Goal: Use online tool/utility: Utilize a website feature to perform a specific function

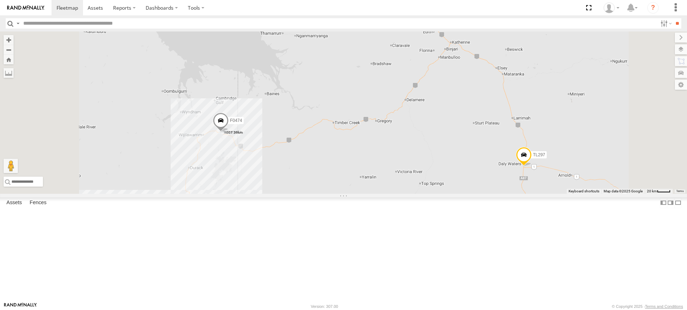
click at [0, 0] on label at bounding box center [0, 0] width 0 height 0
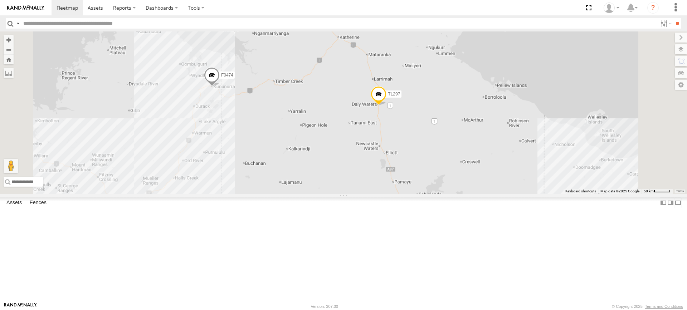
drag, startPoint x: 282, startPoint y: 232, endPoint x: 364, endPoint y: 43, distance: 206.0
click at [370, 0] on html at bounding box center [343, 155] width 687 height 310
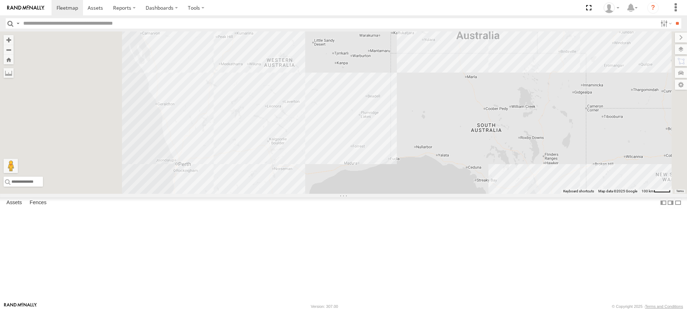
drag, startPoint x: 323, startPoint y: 151, endPoint x: 358, endPoint y: 206, distance: 65.2
click at [377, 194] on div "F0474 TL297" at bounding box center [343, 112] width 687 height 162
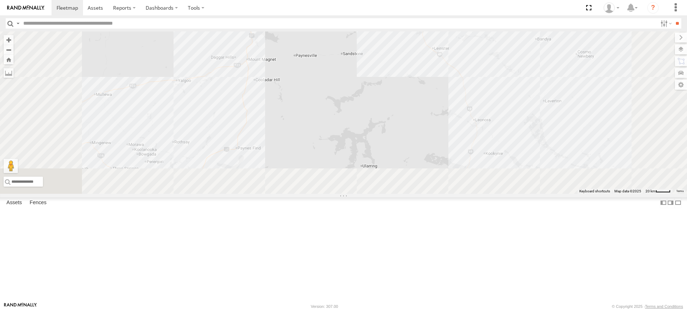
drag, startPoint x: 299, startPoint y: 146, endPoint x: 301, endPoint y: 138, distance: 7.9
click at [301, 138] on div "F0474 TL297 F0399 F0400" at bounding box center [343, 112] width 687 height 162
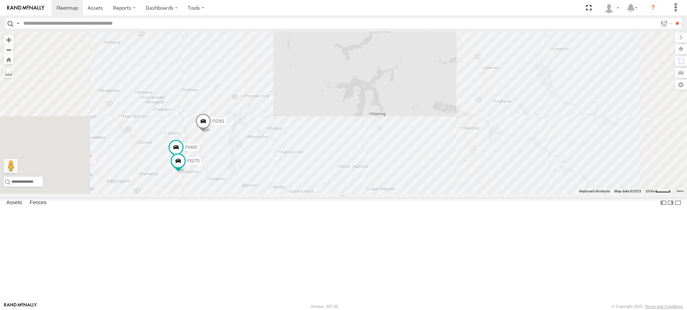
drag, startPoint x: 398, startPoint y: 119, endPoint x: 395, endPoint y: 103, distance: 16.0
click at [396, 106] on div "F0474 TL297 F0399 F0400 F0261 F0402 F0275" at bounding box center [343, 112] width 687 height 162
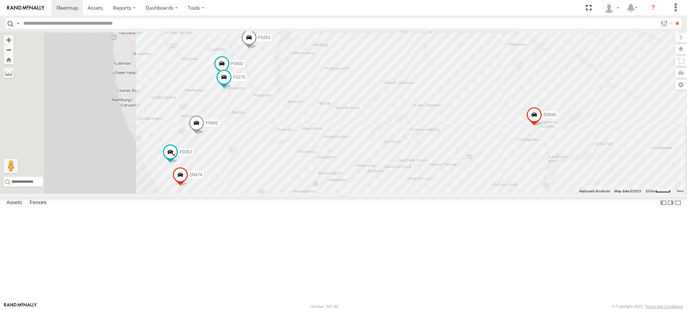
drag, startPoint x: 382, startPoint y: 159, endPoint x: 395, endPoint y: 142, distance: 21.0
click at [395, 142] on div "F0474 TL297 F0399 F0400 F0261 D0545 D0474 F0262 F0492 F0416 F0471 F0478 F0402 F…" at bounding box center [343, 112] width 687 height 162
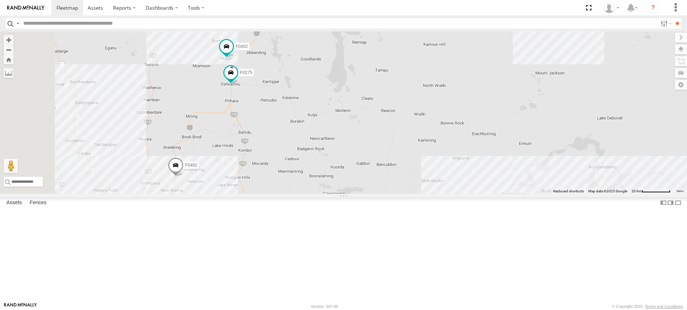
drag, startPoint x: 317, startPoint y: 160, endPoint x: 342, endPoint y: 172, distance: 27.1
click at [342, 172] on div "F0474 TL297 F0399 F0400 F0261 D0545 D0474 F0262 F0492 F0416 F0471 F0478 F0402 F…" at bounding box center [343, 112] width 687 height 162
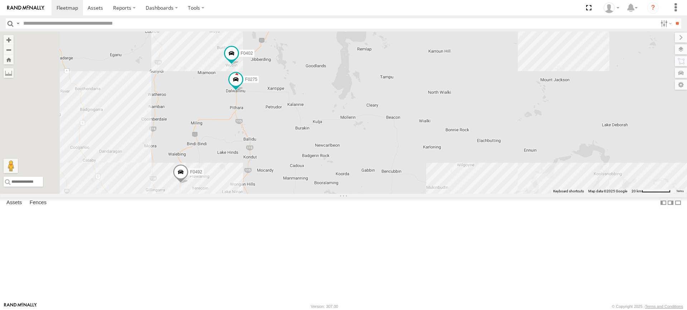
click at [0, 0] on label at bounding box center [0, 0] width 0 height 0
click at [266, 194] on div "F0474 TL297 F0399 F0400 F0261 D0545 D0474 F0262 F0492 F0416 F0471 F0478 F0402 F…" at bounding box center [343, 112] width 687 height 162
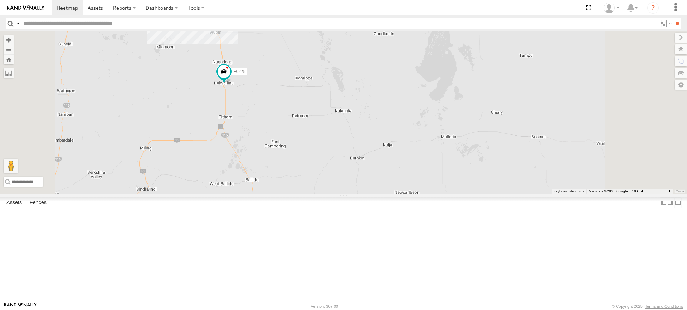
click at [307, 87] on div "F0474 TL297 F0399 F0400 F0261 D0545 D0474 F0262 F0492 F0416 F0471 F0478 F0402 F…" at bounding box center [343, 112] width 687 height 162
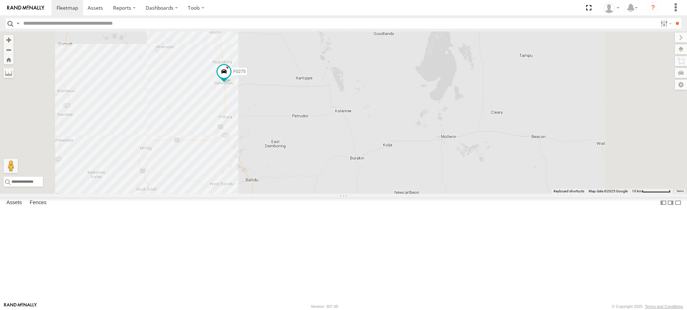
drag, startPoint x: 307, startPoint y: 87, endPoint x: 304, endPoint y: 82, distance: 6.6
click at [220, 34] on img "Start" at bounding box center [215, 29] width 10 height 10
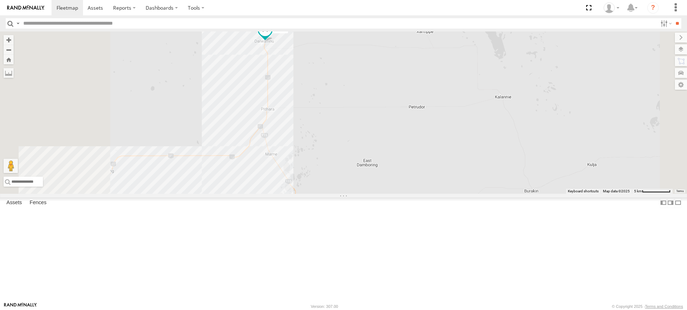
drag, startPoint x: 399, startPoint y: 105, endPoint x: 412, endPoint y: 63, distance: 43.8
click at [412, 63] on div "F0474 TL297 F0399 F0400 F0261 D0545 D0474 F0262 F0492 F0416 F0471 F0478 F0402 F…" at bounding box center [343, 112] width 687 height 162
drag, startPoint x: 412, startPoint y: 61, endPoint x: 215, endPoint y: 73, distance: 196.9
click at [0, 0] on label at bounding box center [0, 0] width 0 height 0
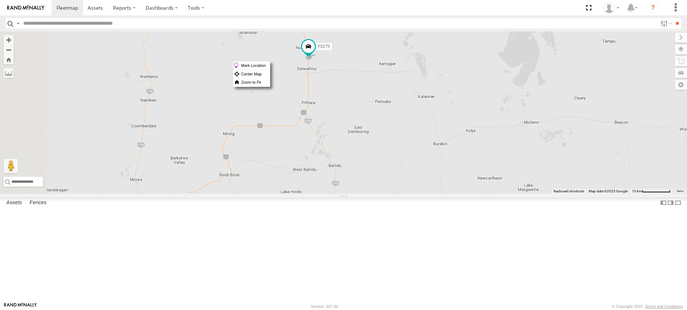
click at [290, 130] on div "F0402 F0275" at bounding box center [343, 112] width 687 height 162
drag, startPoint x: 284, startPoint y: 101, endPoint x: 306, endPoint y: 142, distance: 46.4
click at [306, 142] on div "F0402 F0275" at bounding box center [343, 112] width 687 height 162
